Goal: Task Accomplishment & Management: Manage account settings

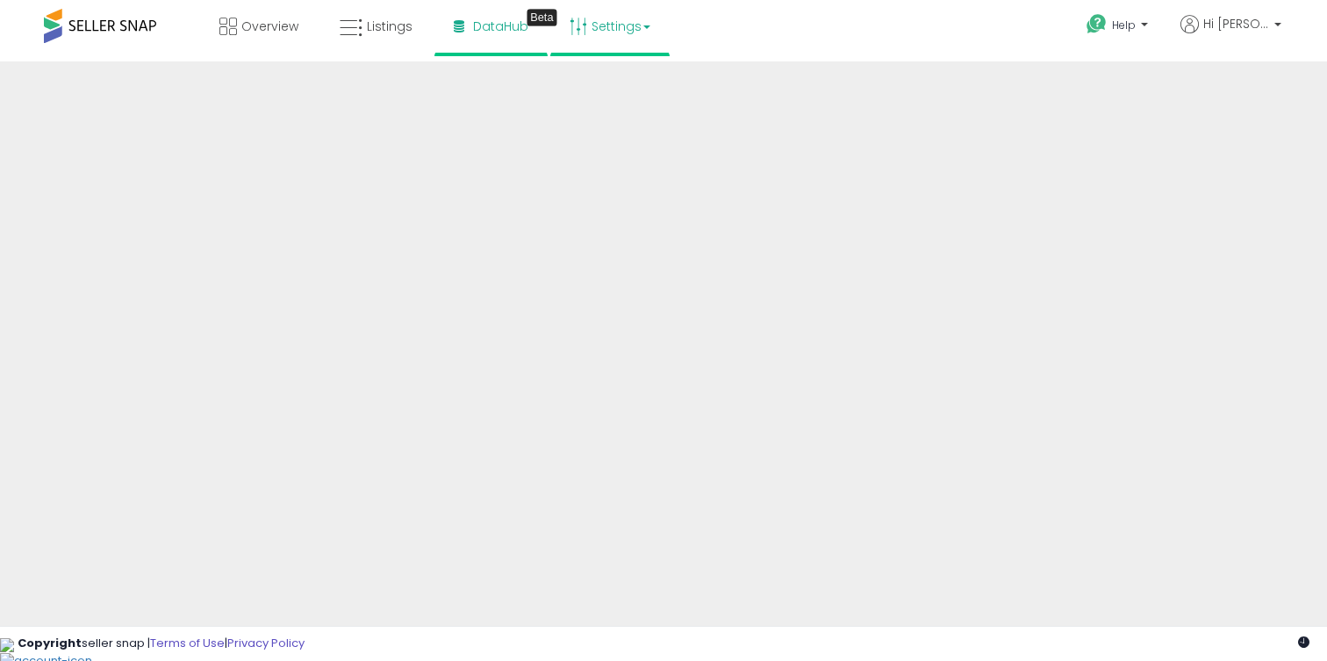
click at [650, 31] on link "Settings" at bounding box center [609, 26] width 107 height 53
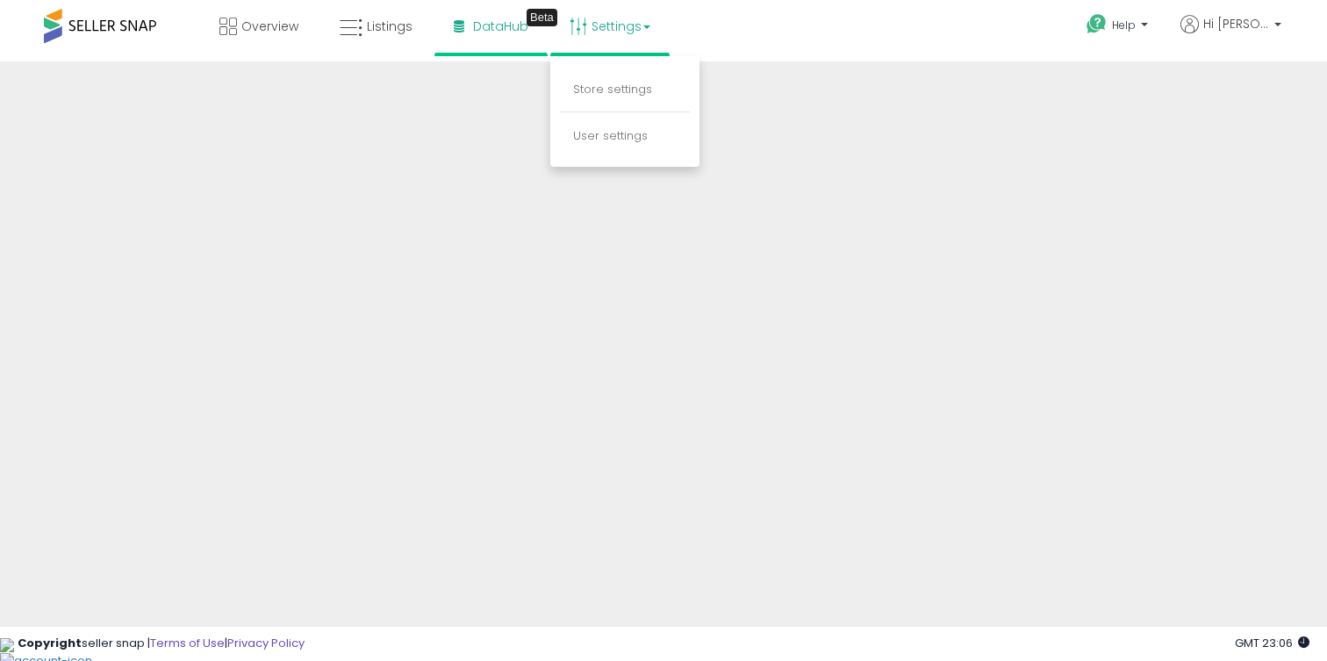
click at [767, 25] on div "Overview Listings Beta" at bounding box center [425, 37] width 876 height 75
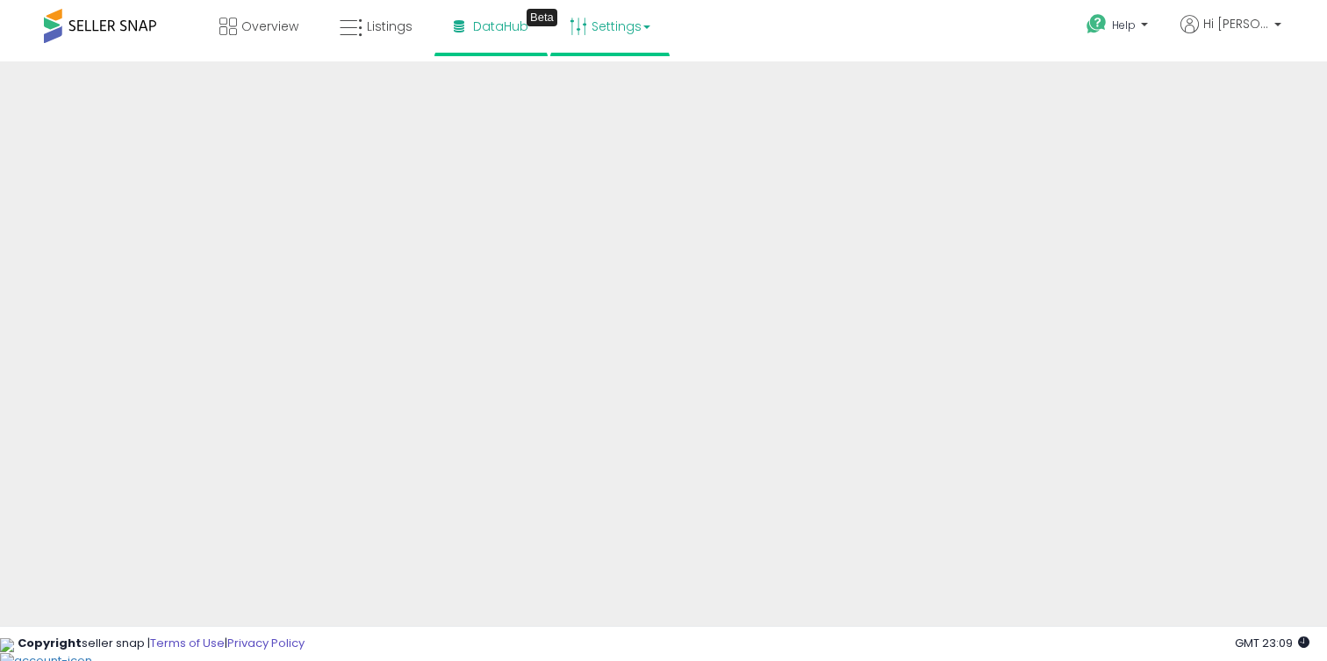
click at [627, 21] on link "Settings" at bounding box center [609, 26] width 107 height 53
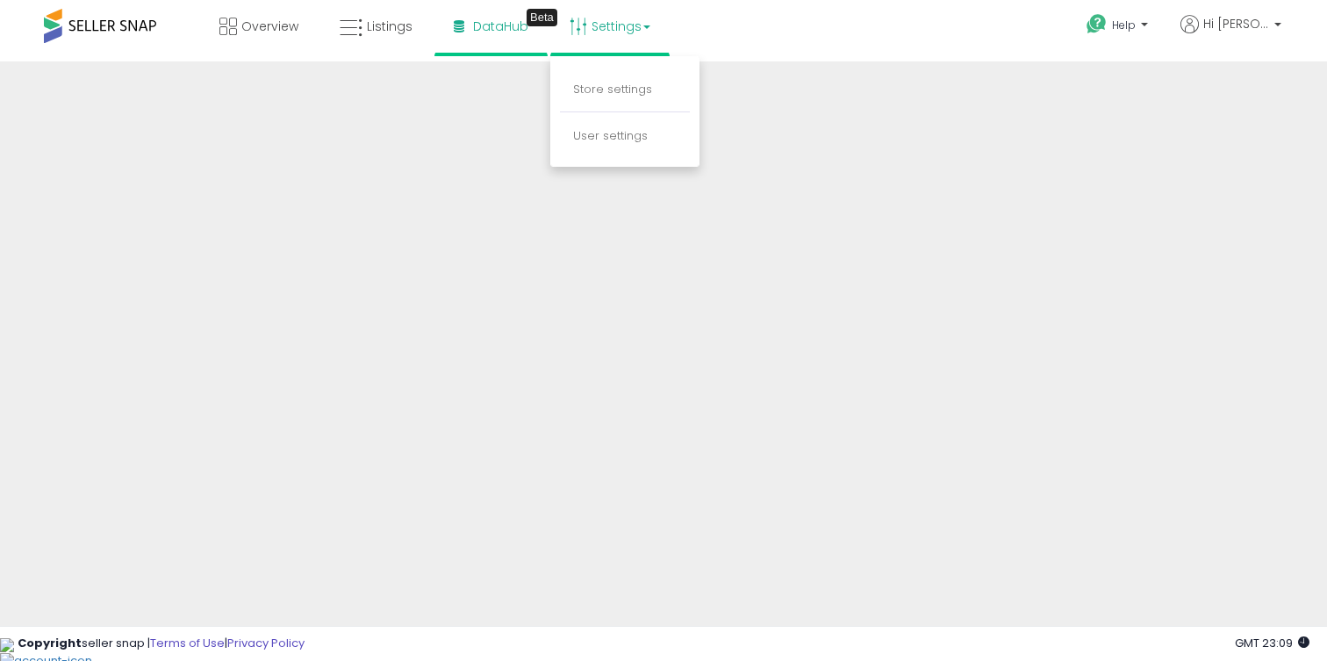
click at [595, 100] on li "Store settings" at bounding box center [625, 90] width 130 height 44
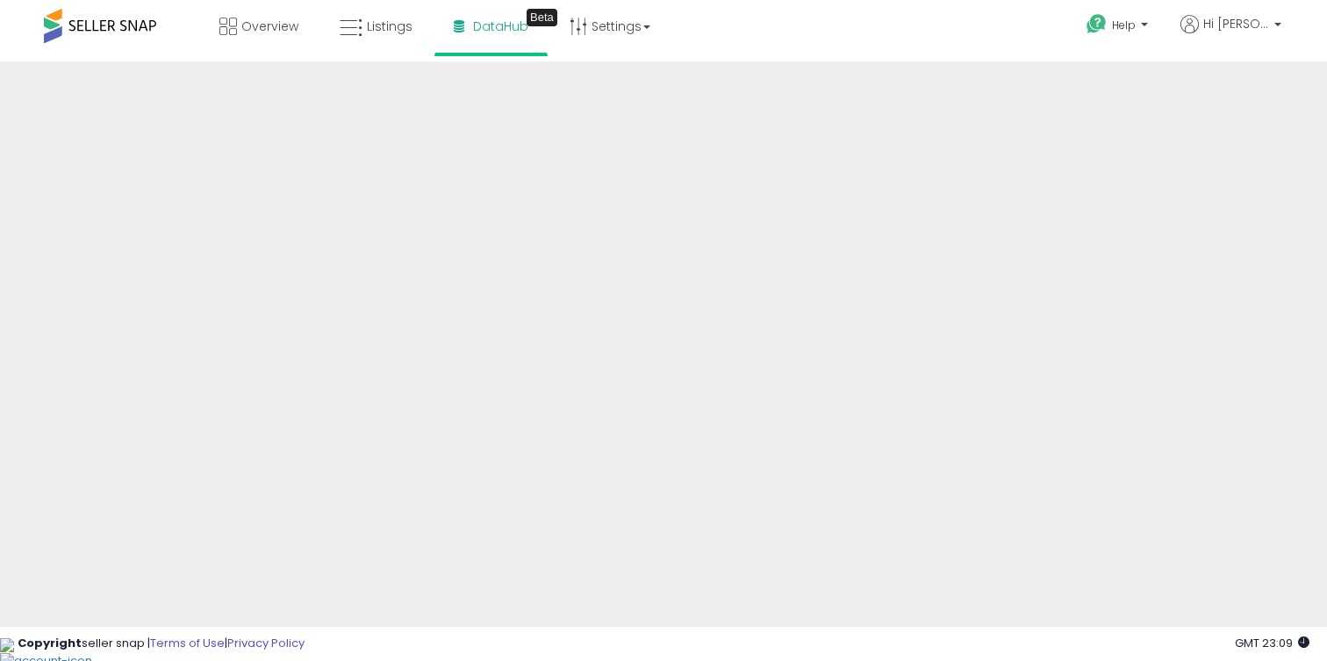
click at [606, 56] on div "Overview Listings Beta" at bounding box center [425, 37] width 876 height 75
click at [606, 36] on link "Settings" at bounding box center [609, 26] width 107 height 53
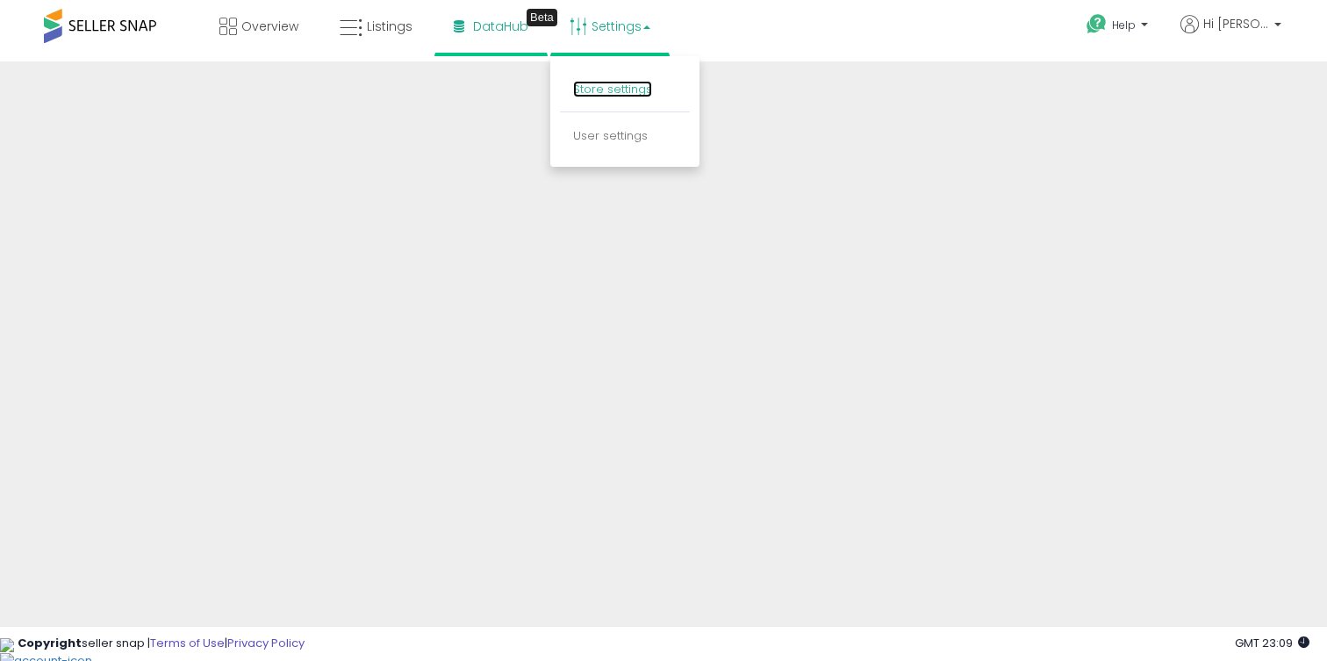
click at [606, 88] on link "Store settings" at bounding box center [612, 89] width 79 height 17
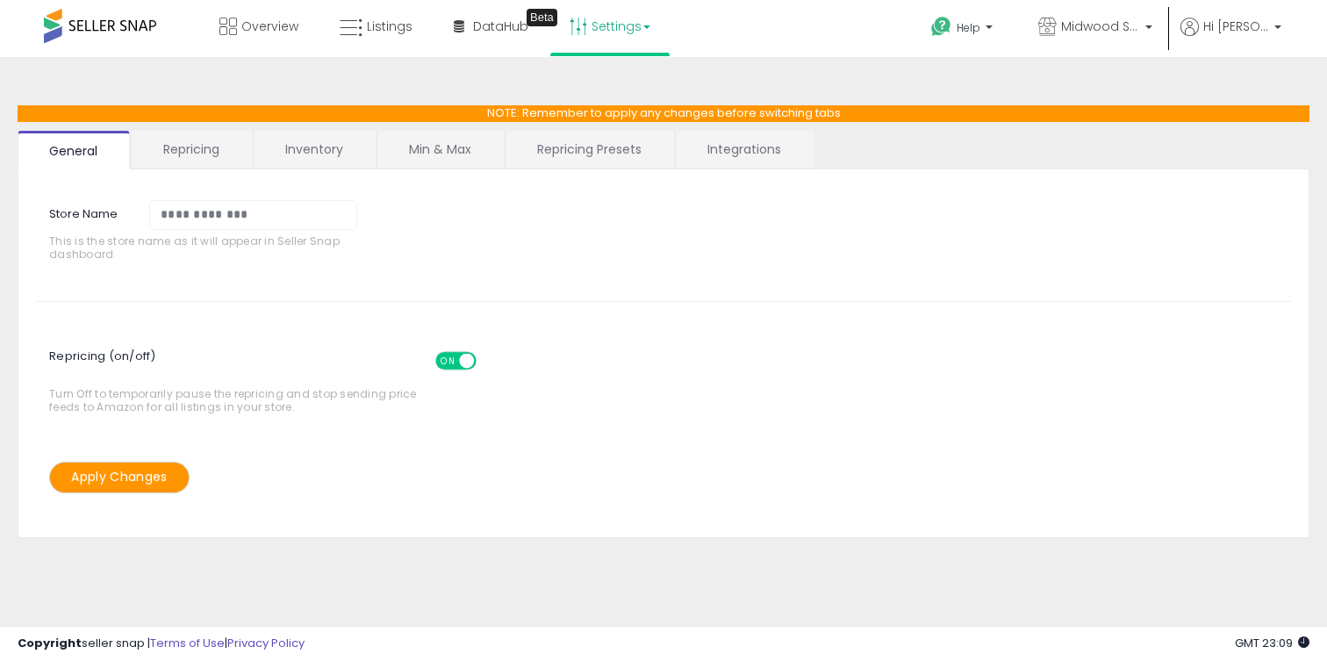
click at [204, 154] on link "Repricing" at bounding box center [191, 149] width 119 height 37
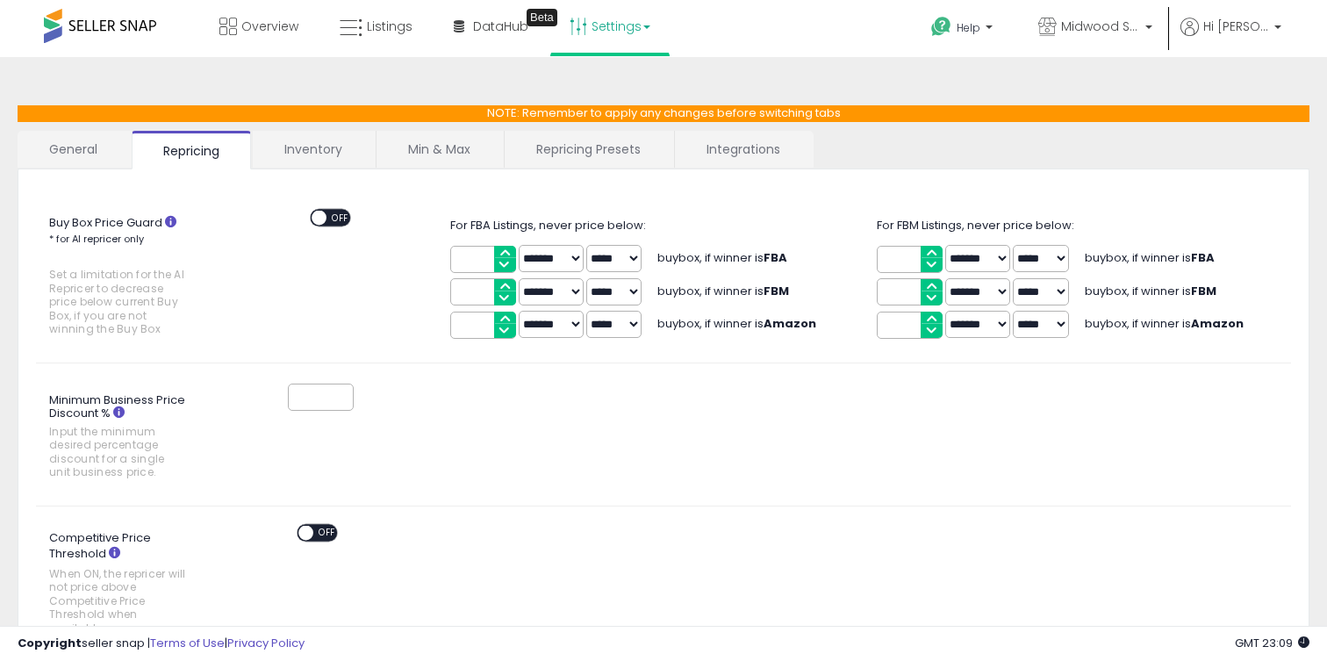
click at [342, 152] on link "Inventory" at bounding box center [313, 149] width 121 height 37
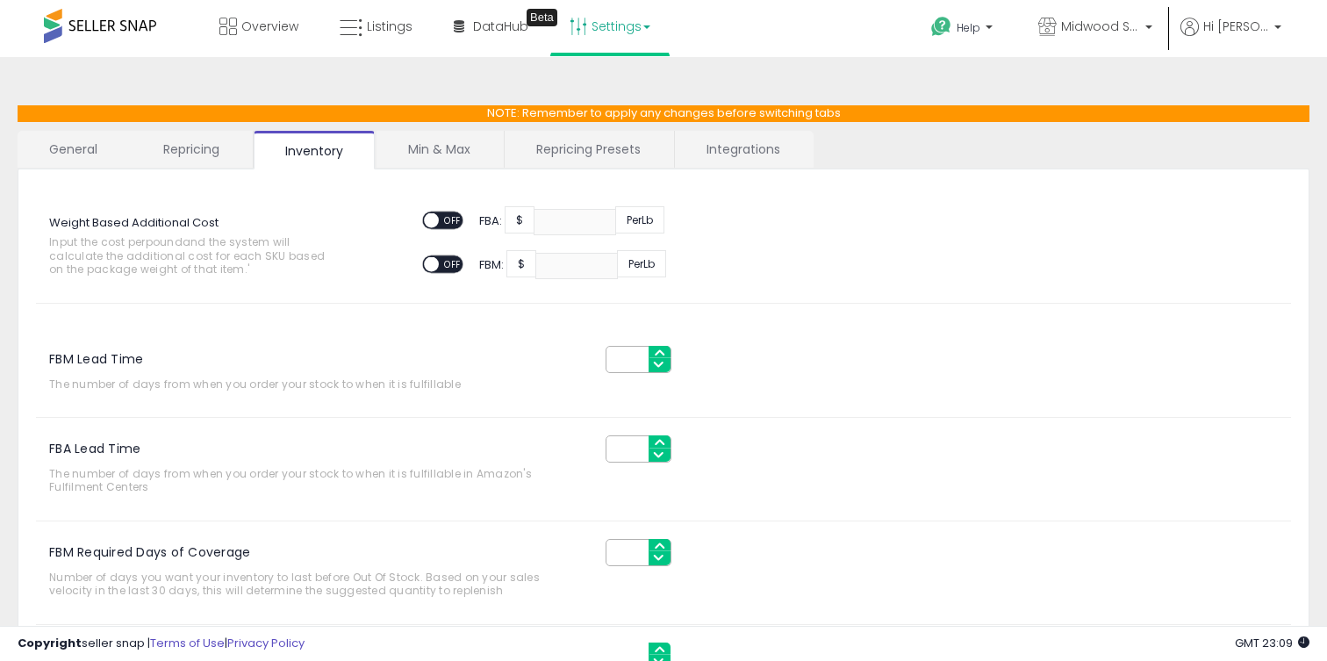
click at [431, 148] on link "Min & Max" at bounding box center [438, 149] width 125 height 37
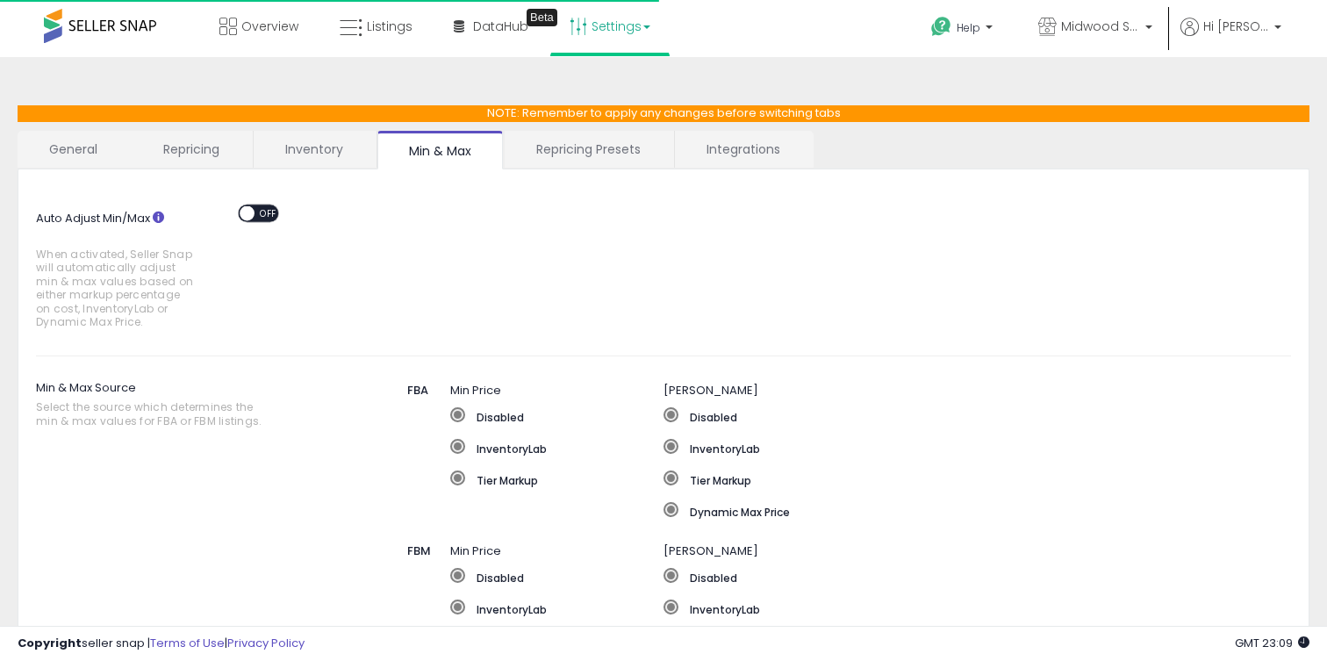
click at [529, 140] on link "Repricing Presets" at bounding box center [589, 149] width 168 height 37
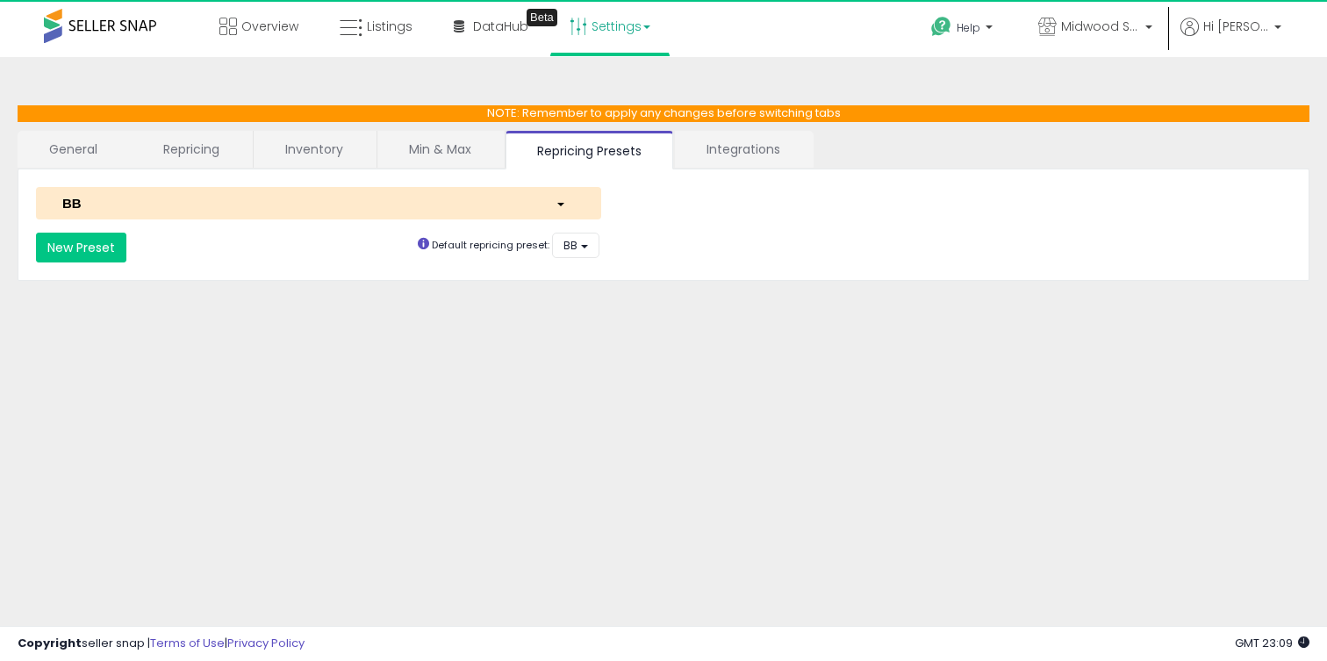
click at [720, 133] on link "Integrations" at bounding box center [743, 149] width 137 height 37
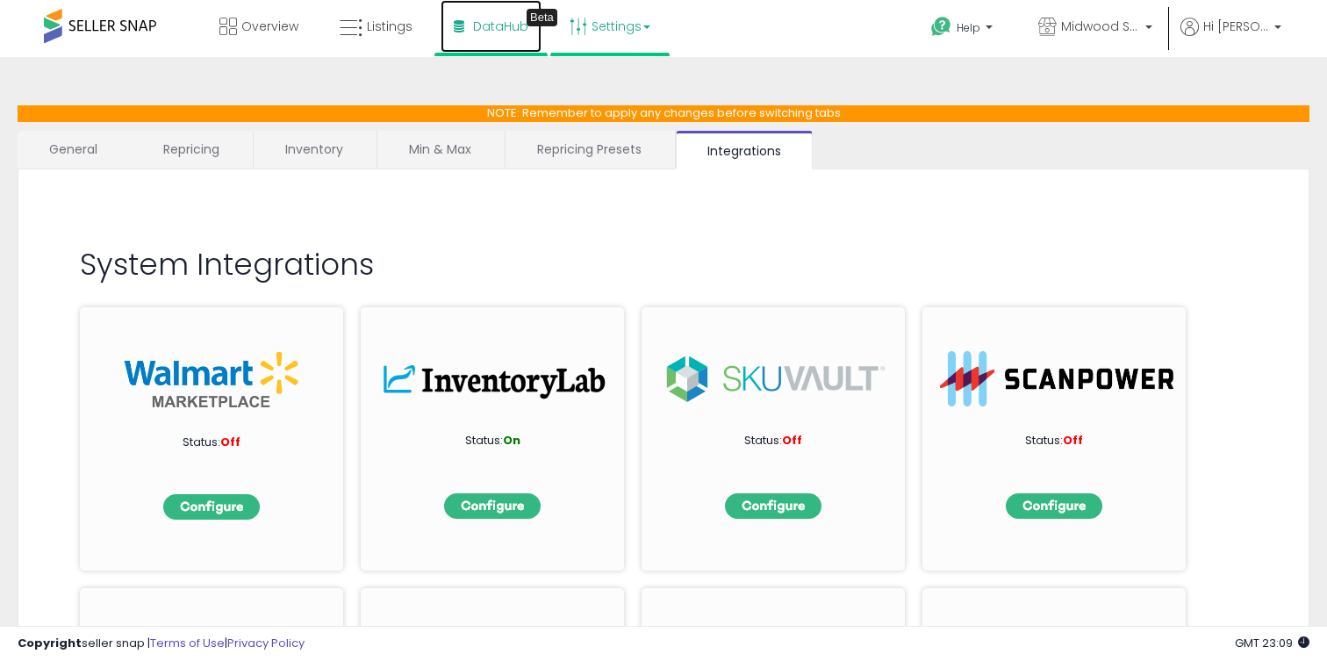
click at [467, 34] on link "DataHub Beta" at bounding box center [491, 26] width 101 height 53
